Goal: Task Accomplishment & Management: Manage account settings

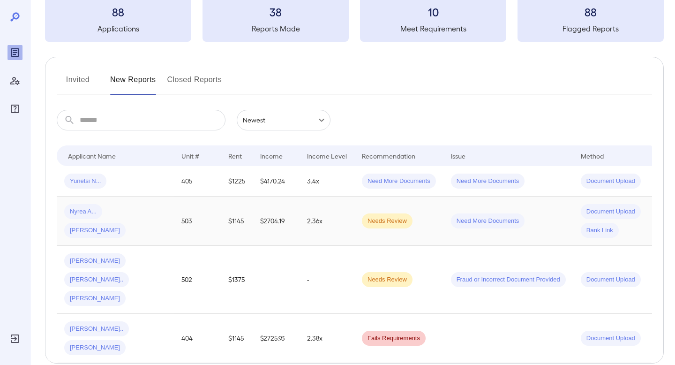
scroll to position [69, 0]
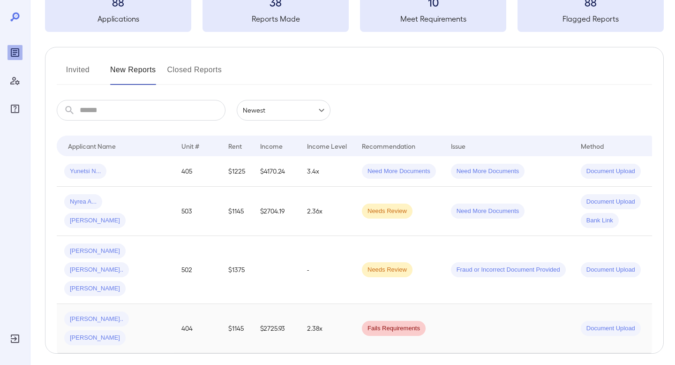
click at [174, 304] on td "404" at bounding box center [197, 328] width 47 height 49
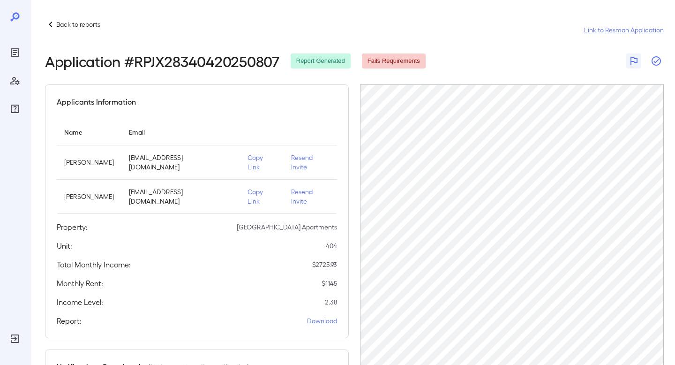
click at [660, 59] on icon "button" at bounding box center [655, 60] width 9 height 9
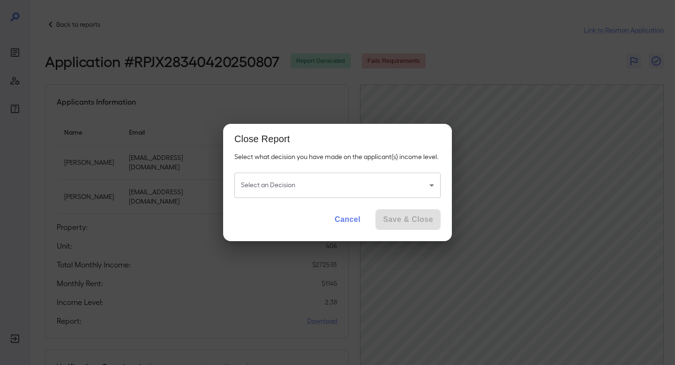
click at [331, 189] on body "Back to reports Link to Resman Application Application # RPJX28340420250807 Rep…" at bounding box center [337, 182] width 675 height 365
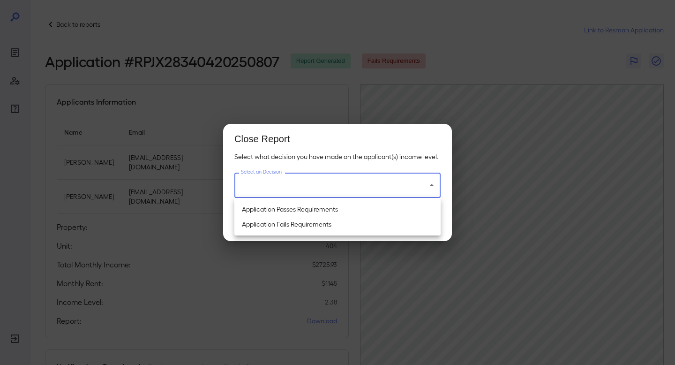
click at [341, 220] on li "Application Fails Requirements" at bounding box center [337, 223] width 206 height 15
type input "**********"
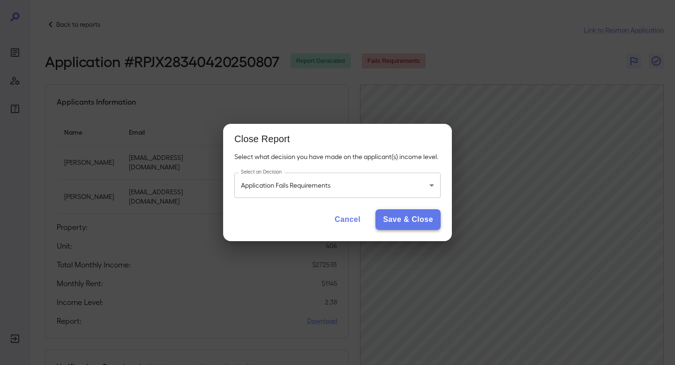
click at [409, 220] on button "Save & Close" at bounding box center [407, 219] width 65 height 21
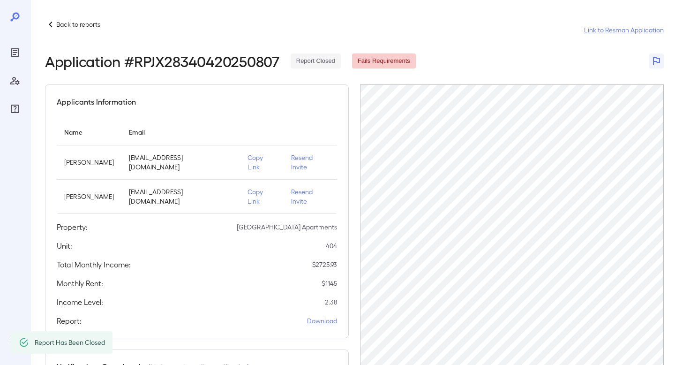
click at [69, 21] on p "Back to reports" at bounding box center [78, 24] width 44 height 9
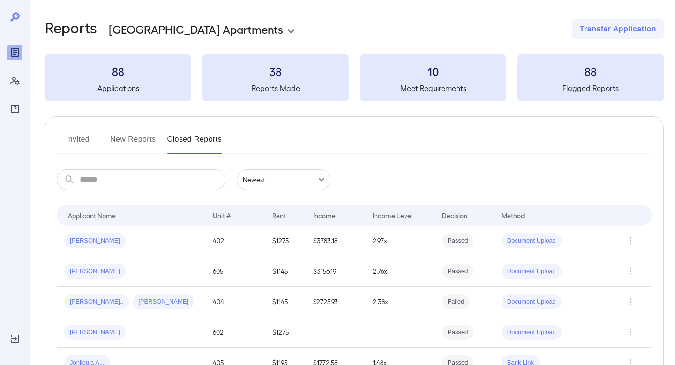
click at [75, 137] on button "Invited" at bounding box center [78, 143] width 42 height 22
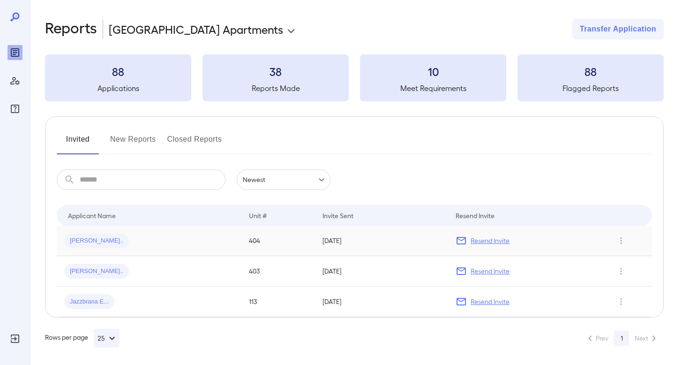
click at [164, 245] on div "[PERSON_NAME].." at bounding box center [149, 240] width 170 height 15
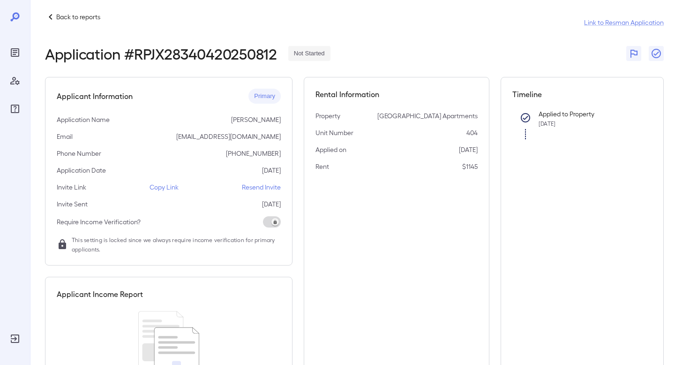
scroll to position [4, 0]
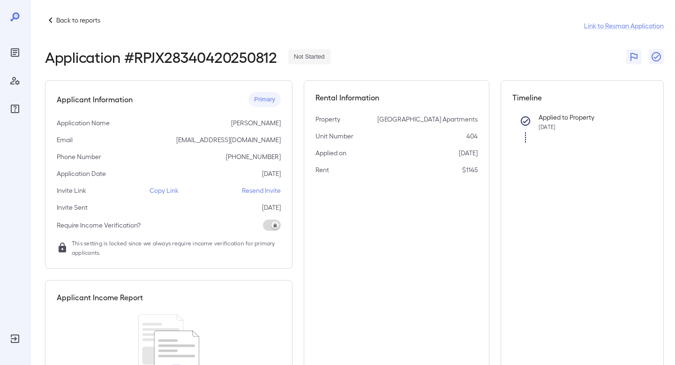
click at [170, 188] on p "Copy Link" at bounding box center [163, 190] width 29 height 9
click at [54, 19] on icon at bounding box center [50, 20] width 11 height 11
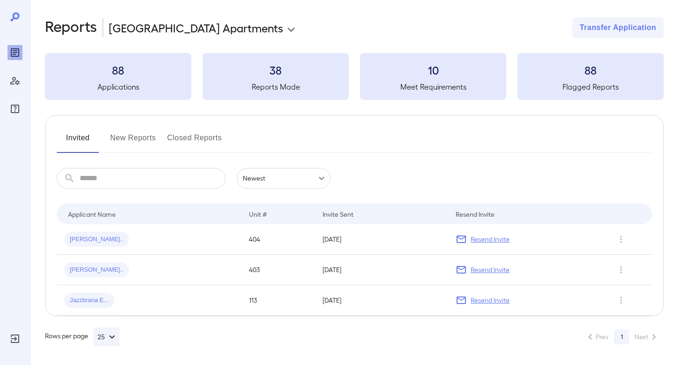
scroll to position [1, 0]
click at [93, 270] on span "[PERSON_NAME].." at bounding box center [96, 269] width 65 height 9
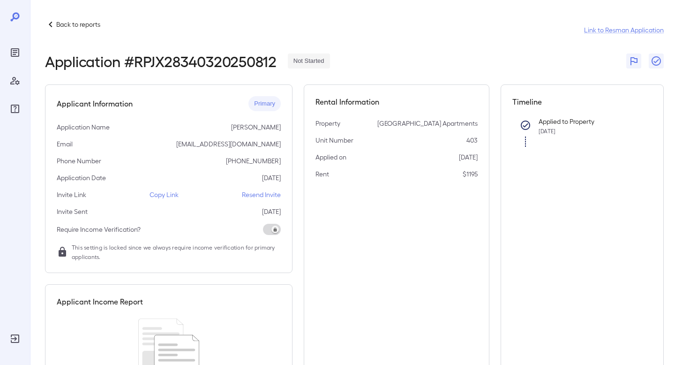
click at [173, 194] on p "Copy Link" at bounding box center [163, 194] width 29 height 9
click at [73, 29] on p "Back to reports" at bounding box center [78, 24] width 44 height 9
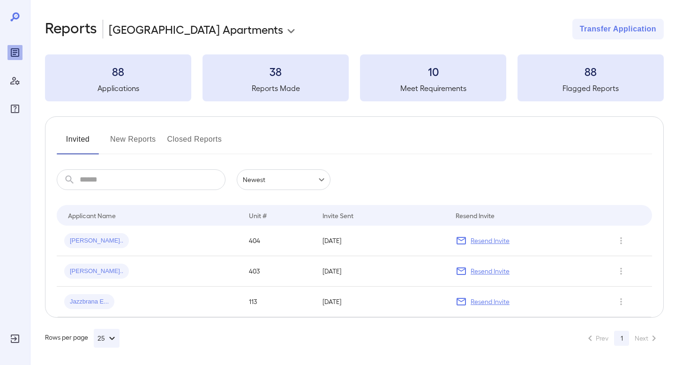
click at [125, 143] on button "New Reports" at bounding box center [133, 143] width 46 height 22
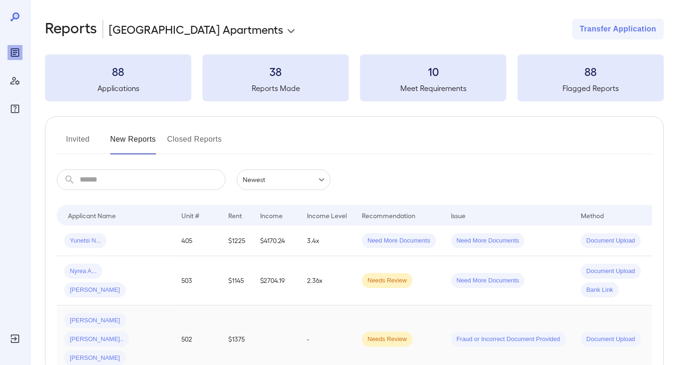
scroll to position [39, 0]
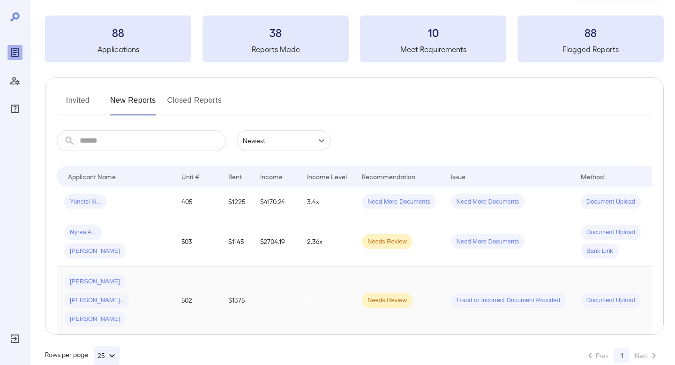
click at [162, 300] on div "[PERSON_NAME] [PERSON_NAME].. [PERSON_NAME]" at bounding box center [115, 300] width 102 height 52
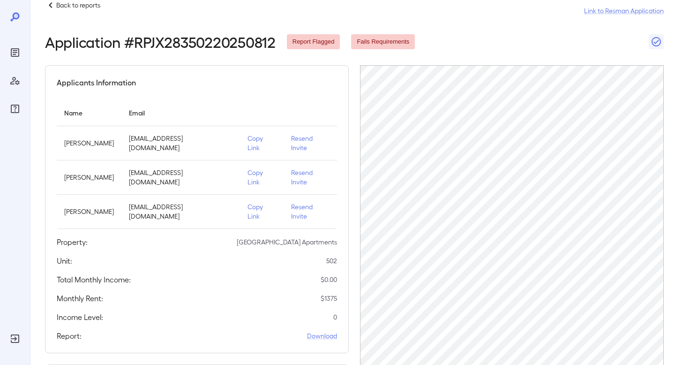
scroll to position [17, 0]
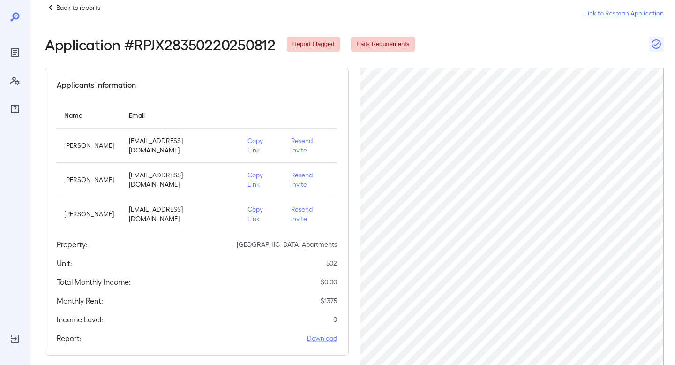
click at [631, 15] on link "Link to Resman Application" at bounding box center [624, 12] width 80 height 9
